Goal: Information Seeking & Learning: Learn about a topic

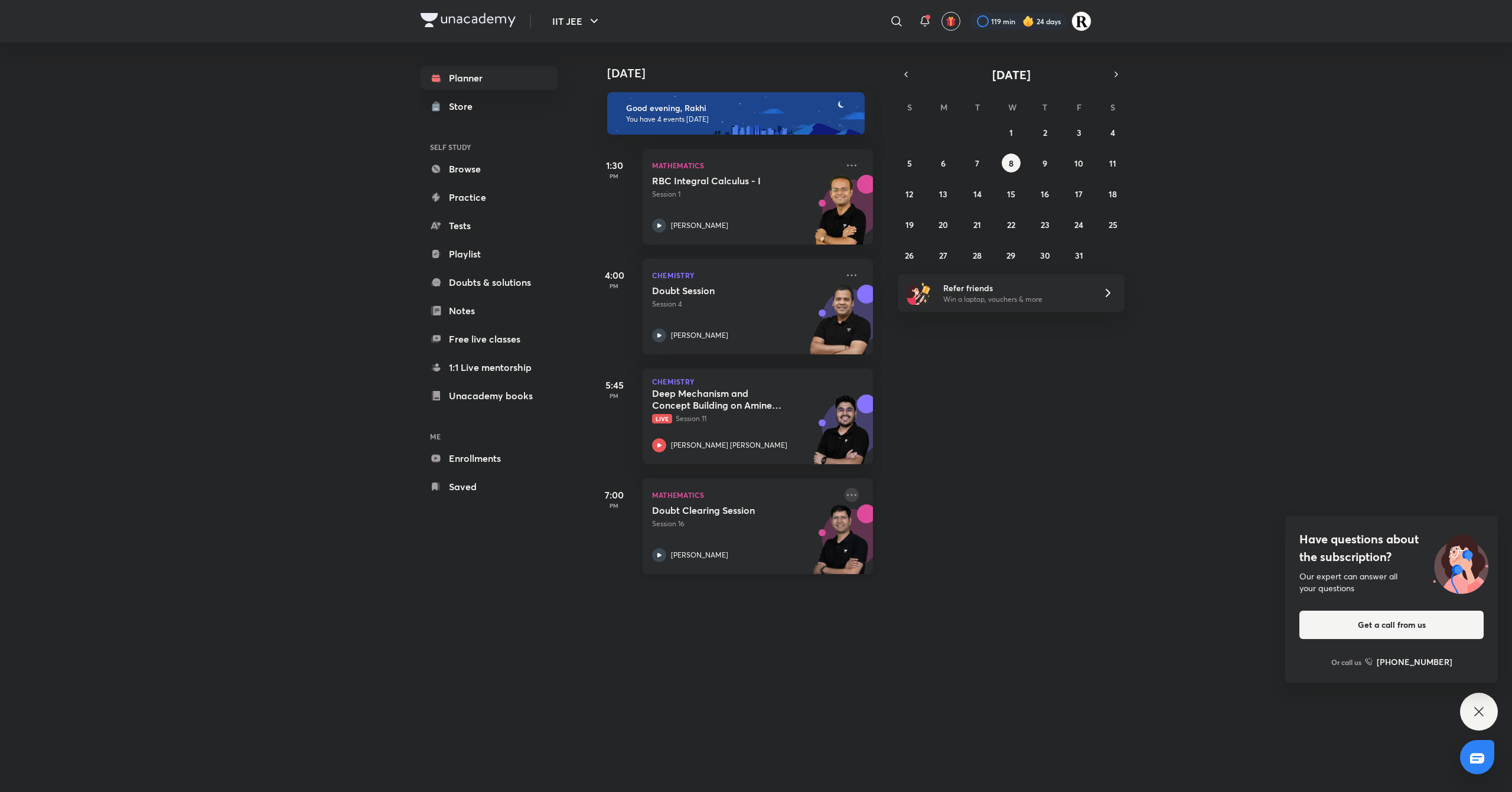
click at [845, 497] on icon at bounding box center [852, 495] width 15 height 15
drag, startPoint x: 837, startPoint y: 497, endPoint x: 842, endPoint y: 501, distance: 6.4
drag, startPoint x: 842, startPoint y: 501, endPoint x: 832, endPoint y: 516, distance: 18.0
drag, startPoint x: 832, startPoint y: 516, endPoint x: 606, endPoint y: 773, distance: 342.2
drag, startPoint x: 606, startPoint y: 773, endPoint x: 1003, endPoint y: 499, distance: 482.4
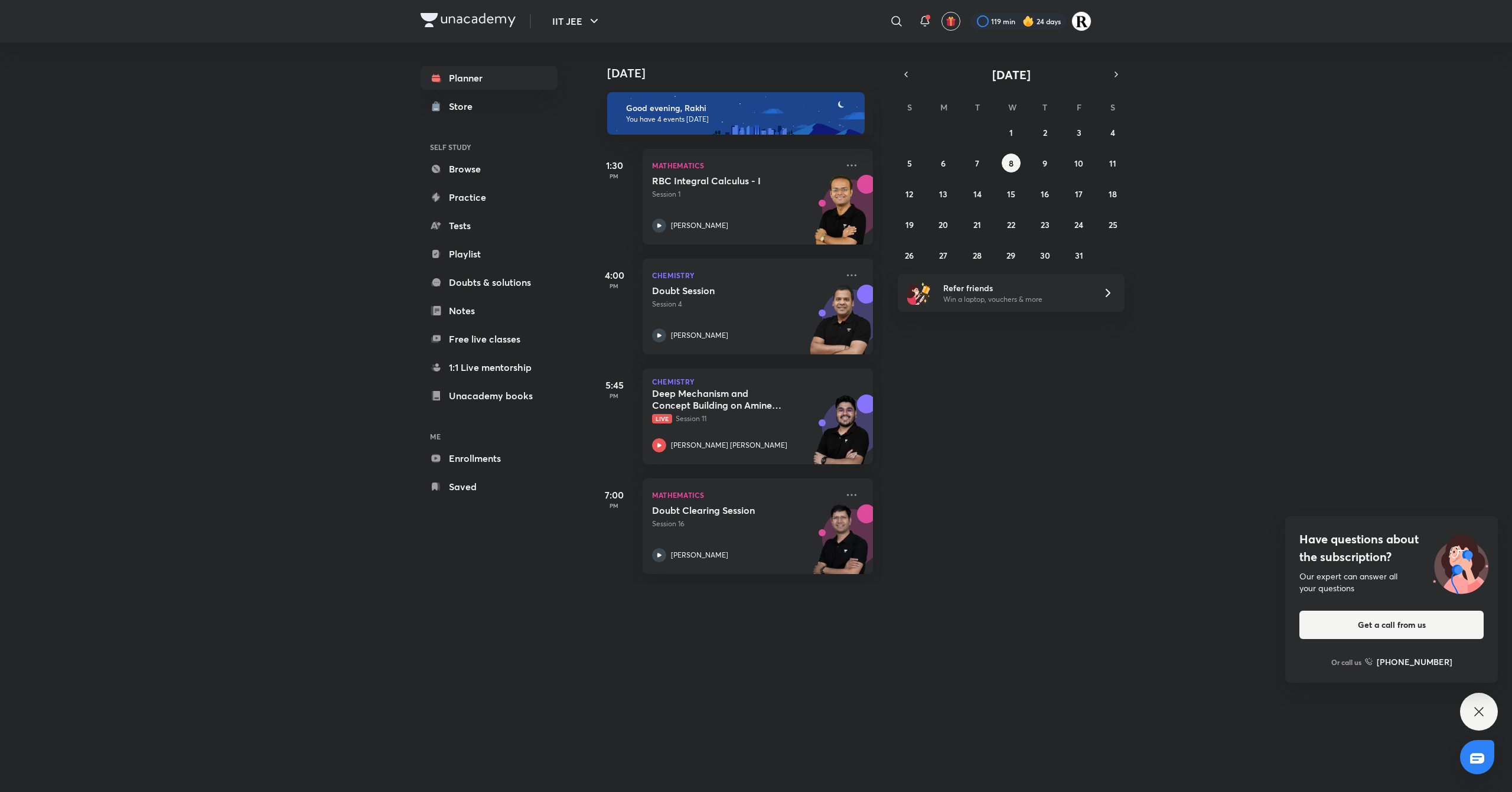
click at [1003, 499] on div "[DATE] Good evening, Rakhi You have 4 events [DATE] 1:30 PM Mathematics RBC Int…" at bounding box center [1050, 313] width 919 height 541
click at [845, 491] on icon at bounding box center [852, 495] width 15 height 15
click at [938, 601] on p "Go to course page" at bounding box center [930, 602] width 81 height 12
click at [938, 601] on div "[DATE] [DATE] Good evening, Rakhi You have 4 events [DATE] 1:30 PM Mathematics …" at bounding box center [841, 406] width 501 height 726
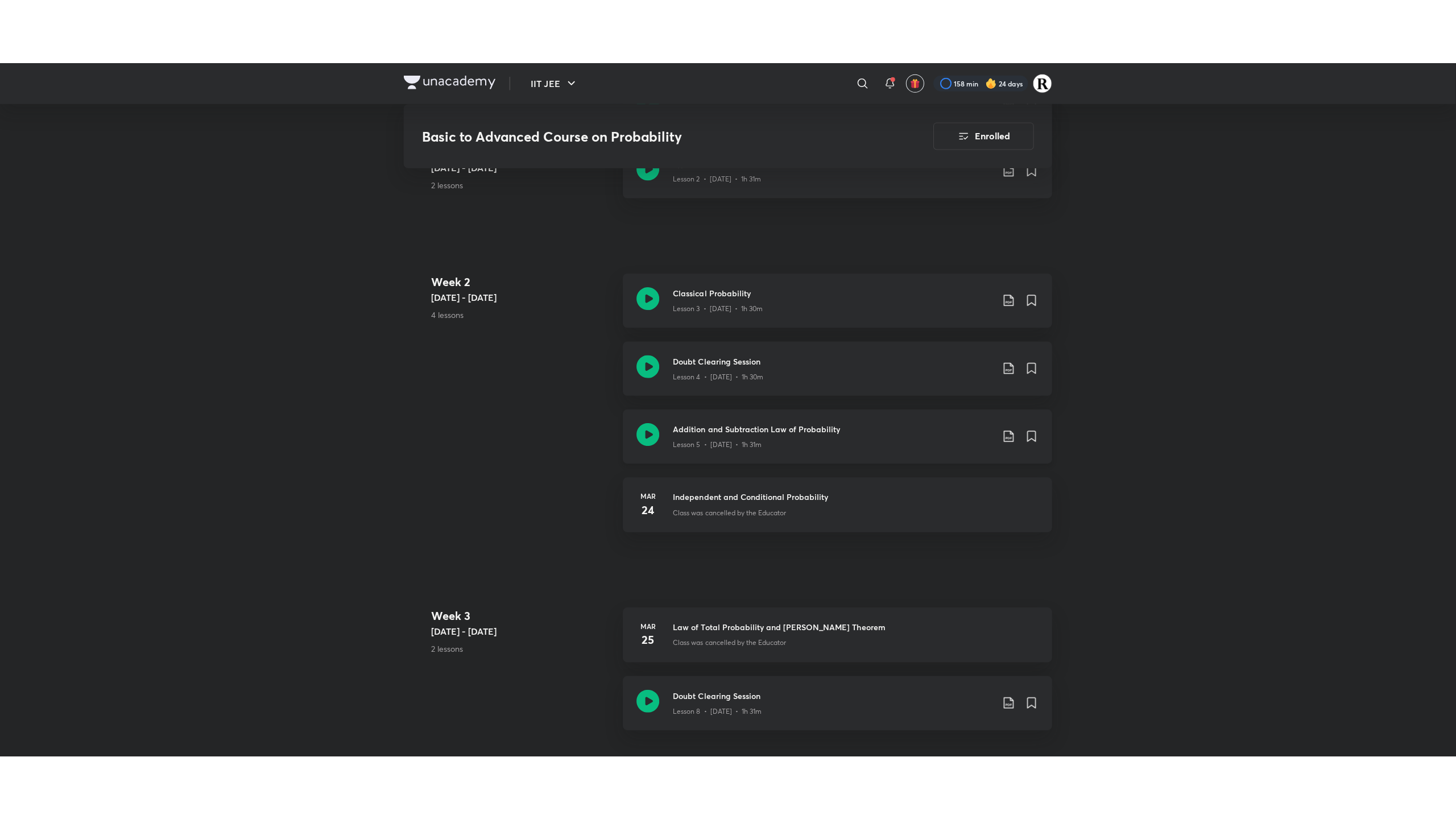
scroll to position [682, 0]
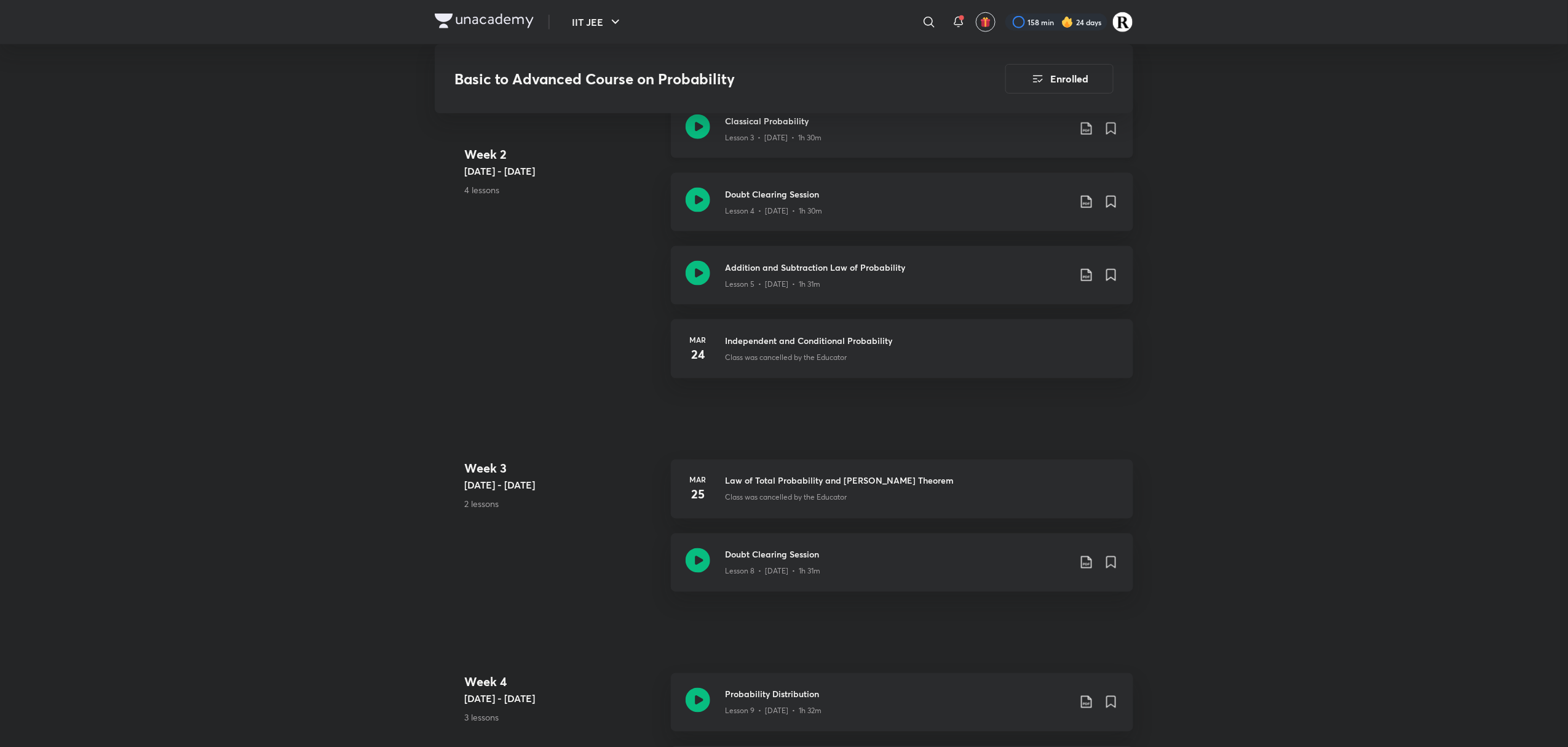
click at [699, 138] on icon at bounding box center [697, 126] width 24 height 24
